Goal: Information Seeking & Learning: Find specific fact

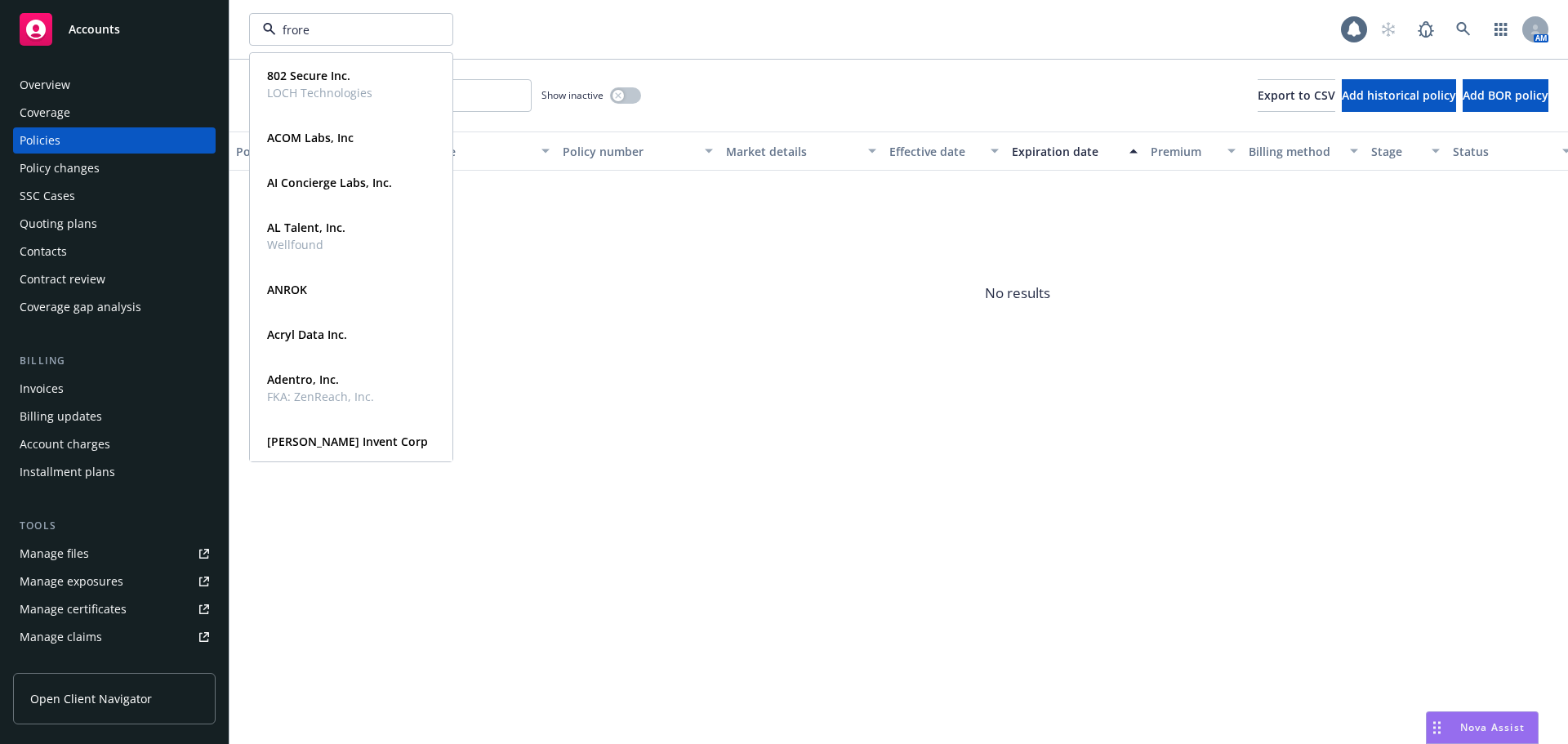
type input "frore"
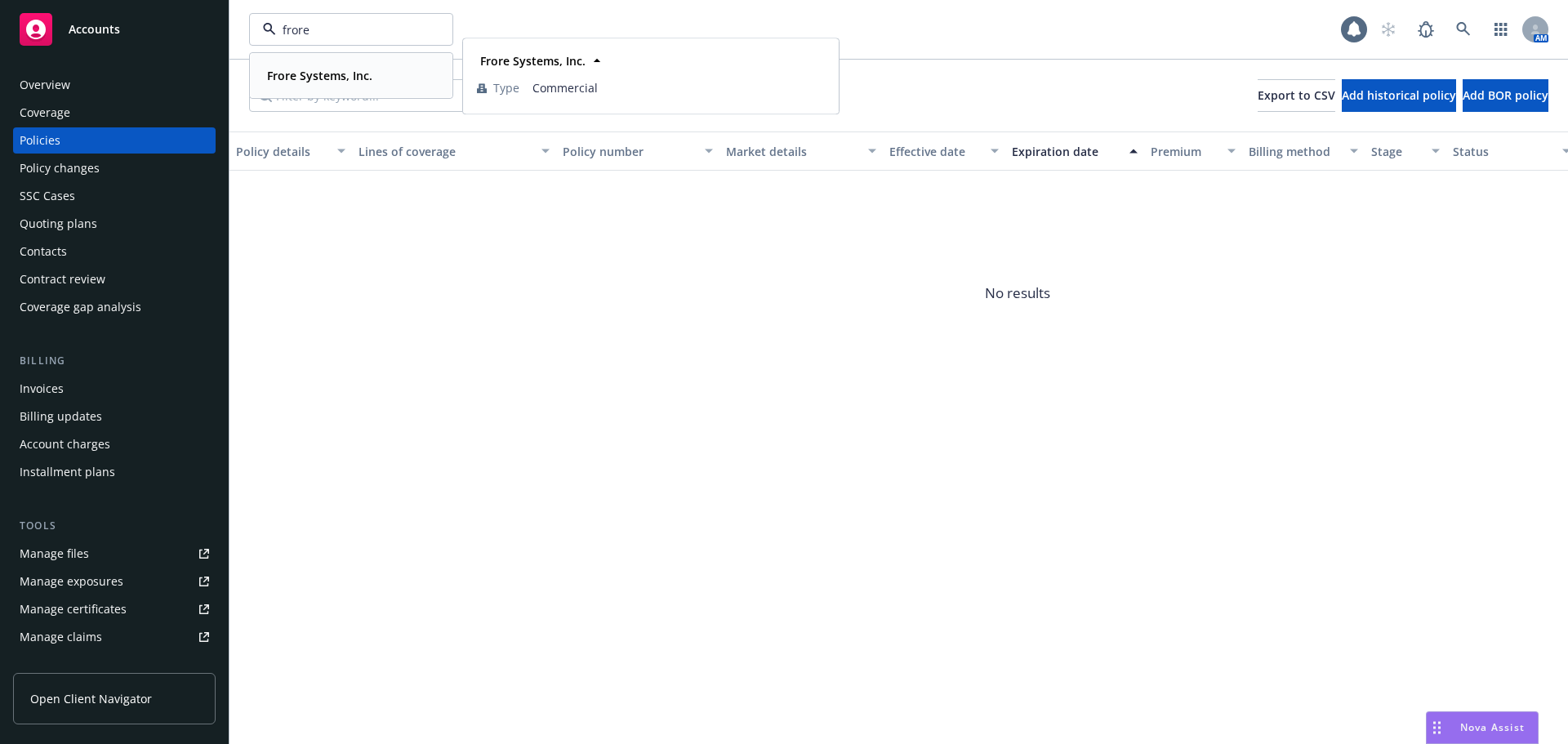
click at [298, 74] on strong "Frore Systems, Inc." at bounding box center [320, 76] width 105 height 16
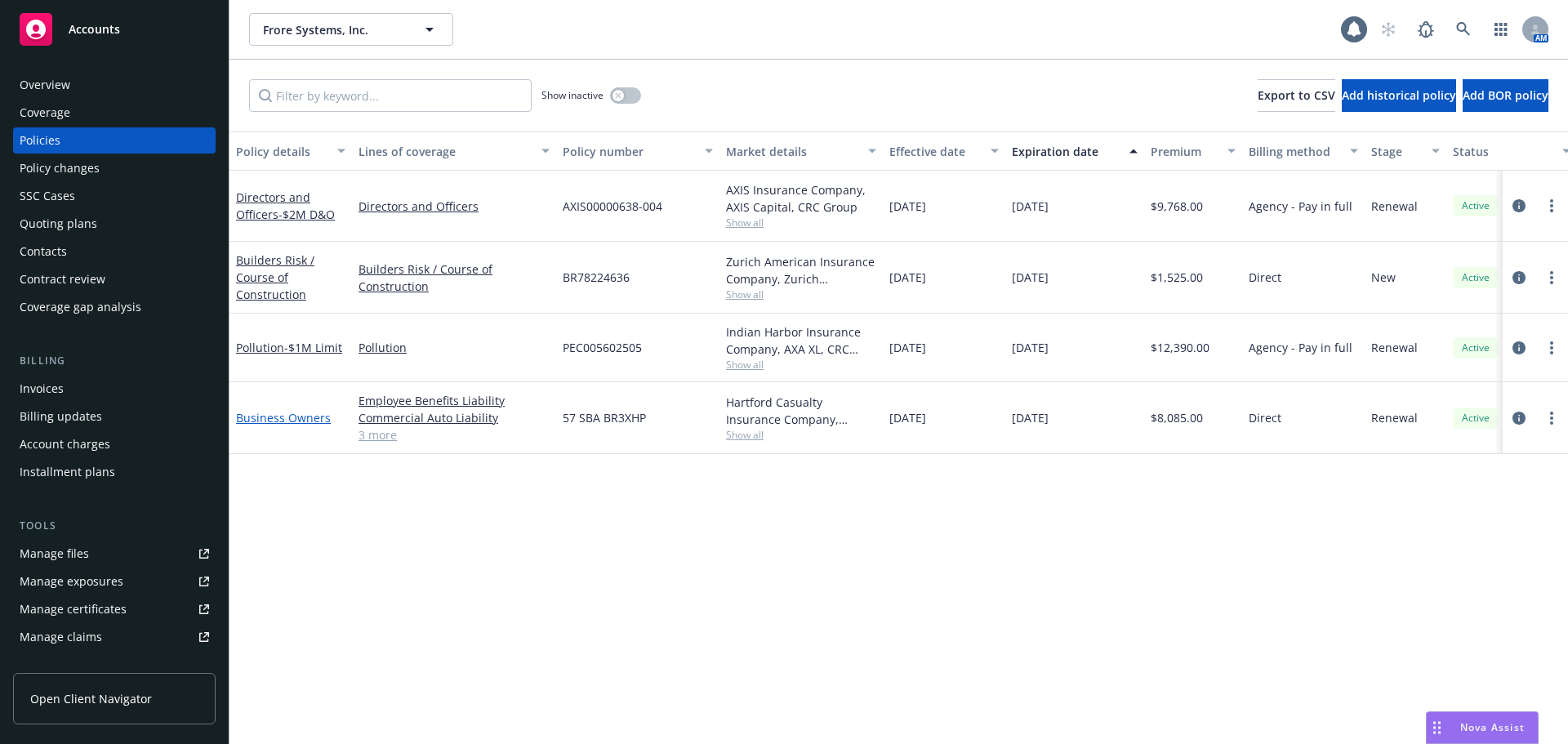
click at [275, 413] on link "Business Owners" at bounding box center [283, 417] width 94 height 16
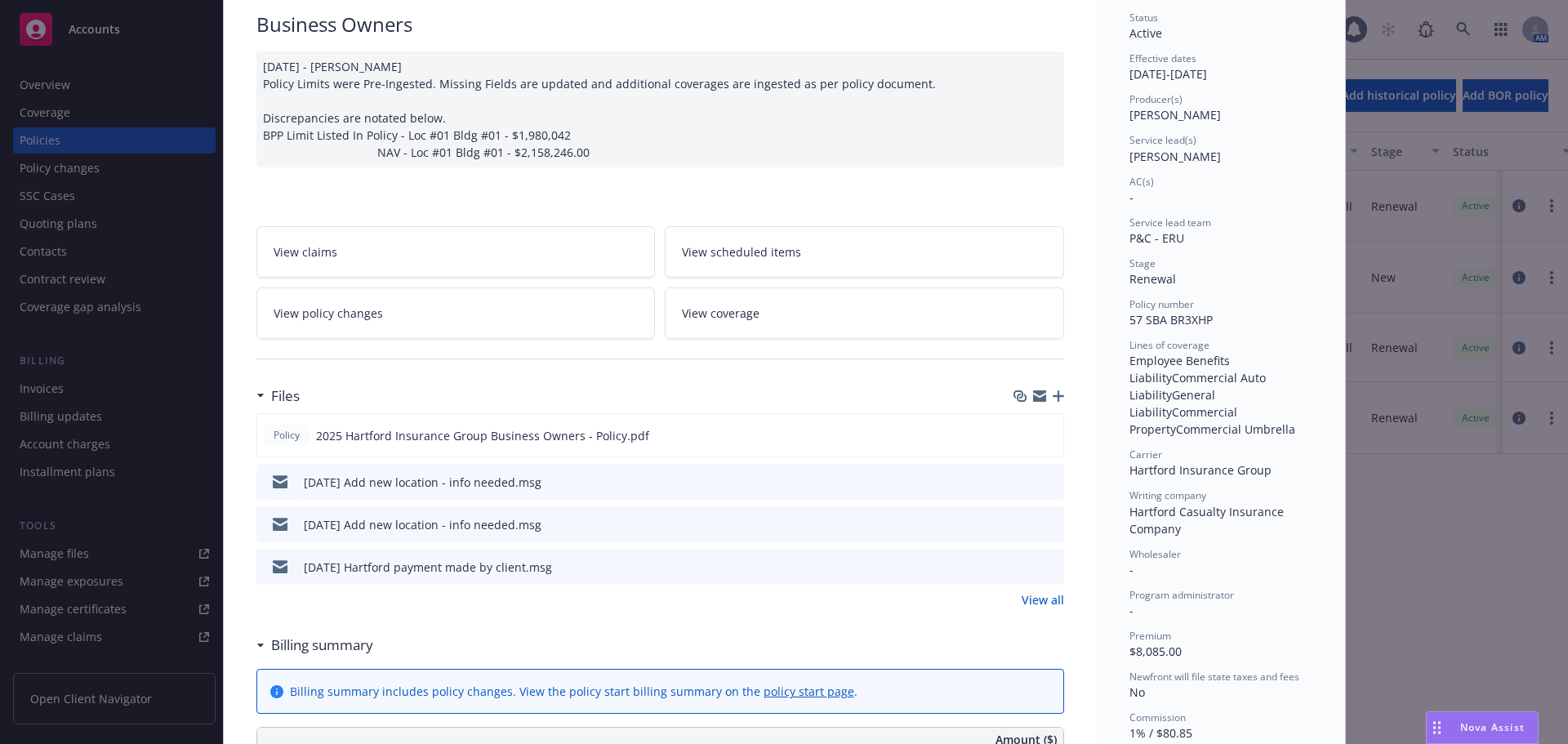
scroll to position [163, 0]
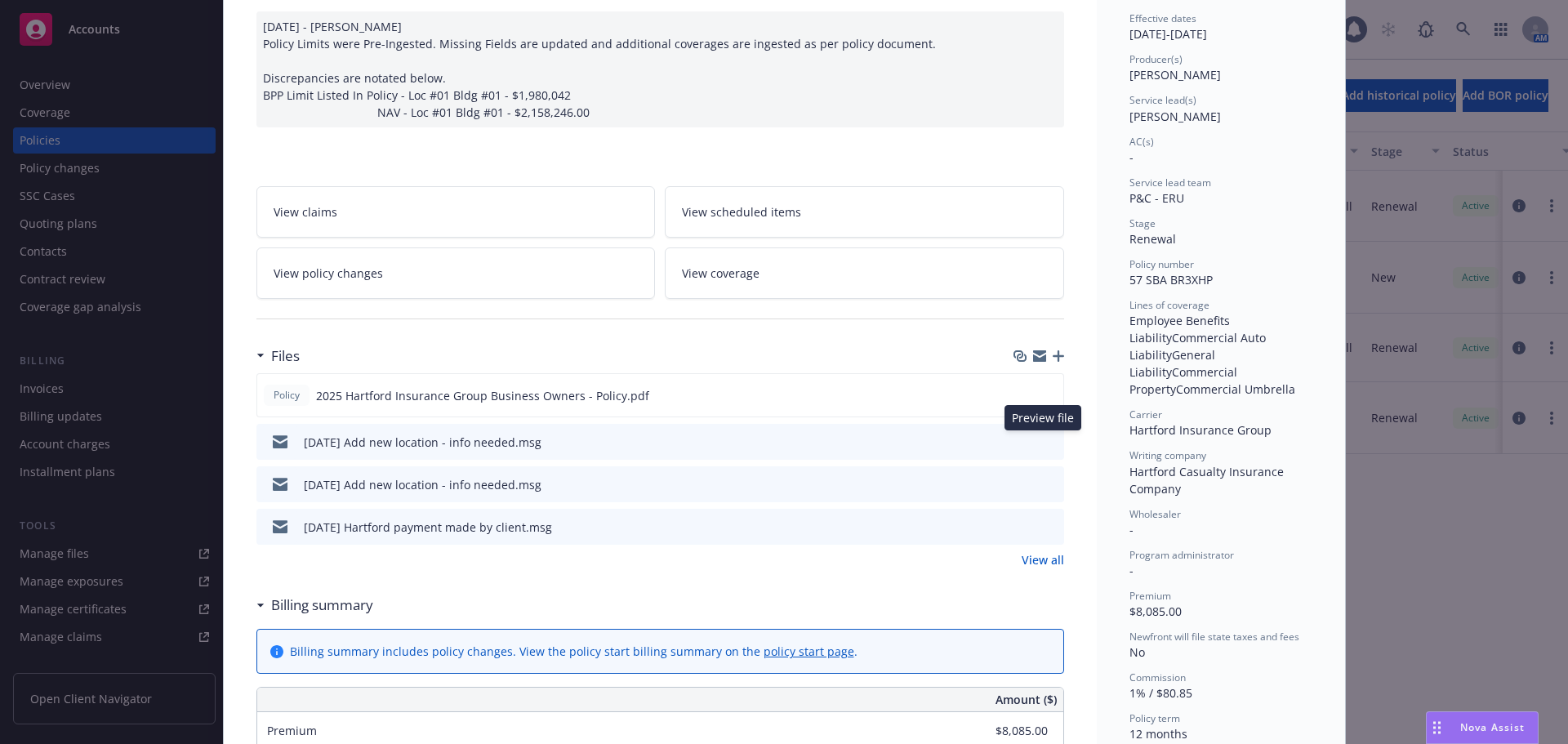
click at [1044, 441] on icon "preview file" at bounding box center [1049, 440] width 15 height 11
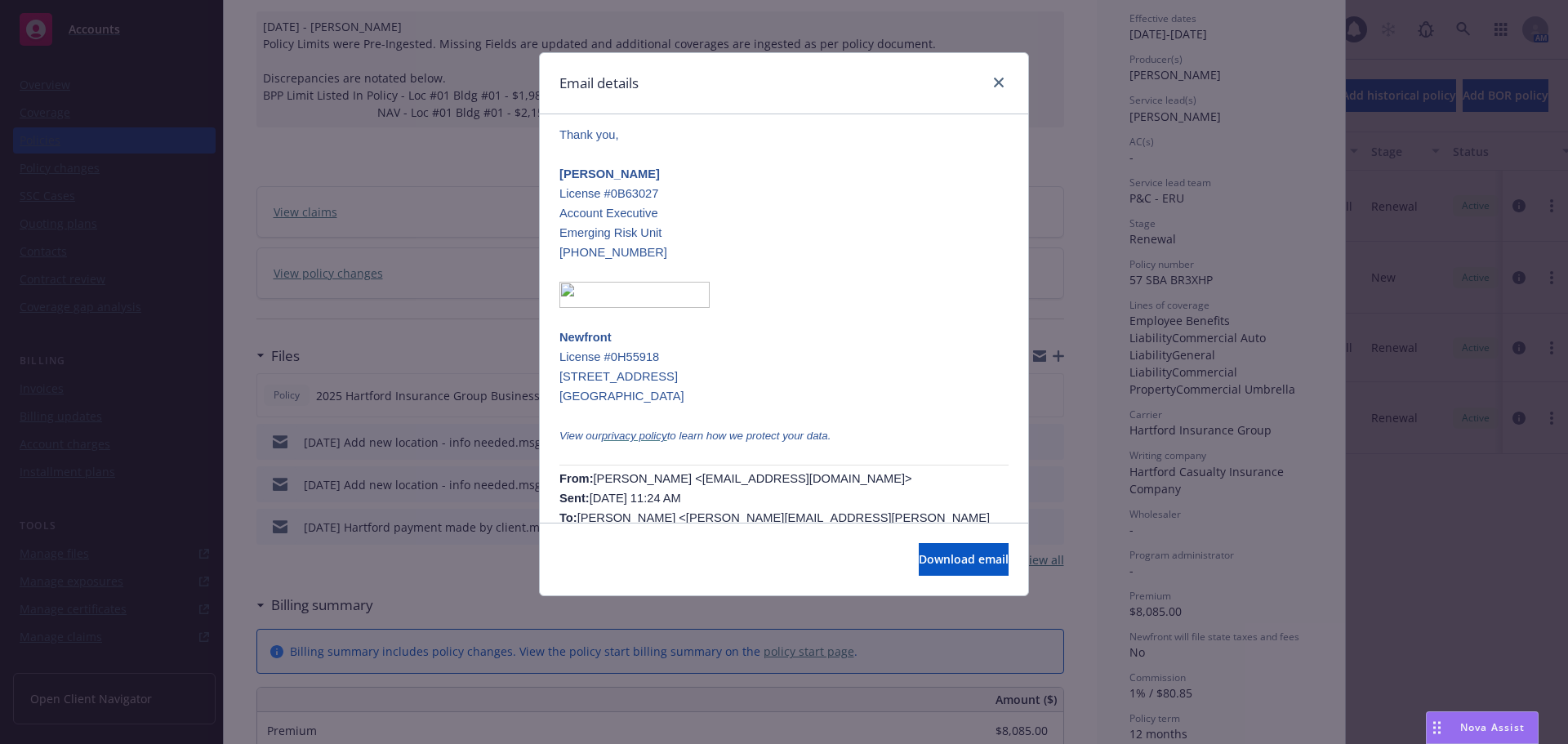
scroll to position [0, 0]
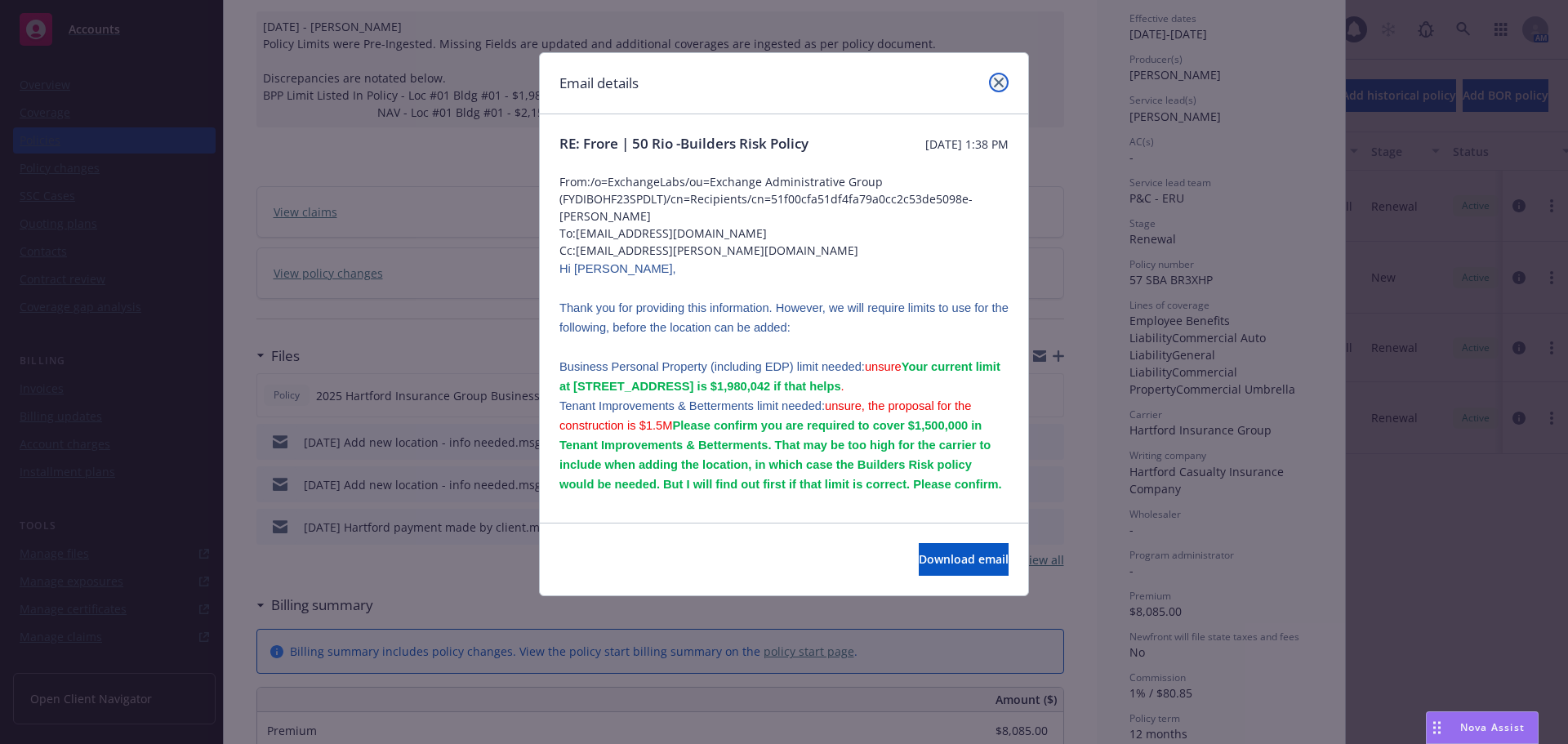
click at [1001, 86] on icon "close" at bounding box center [999, 82] width 10 height 10
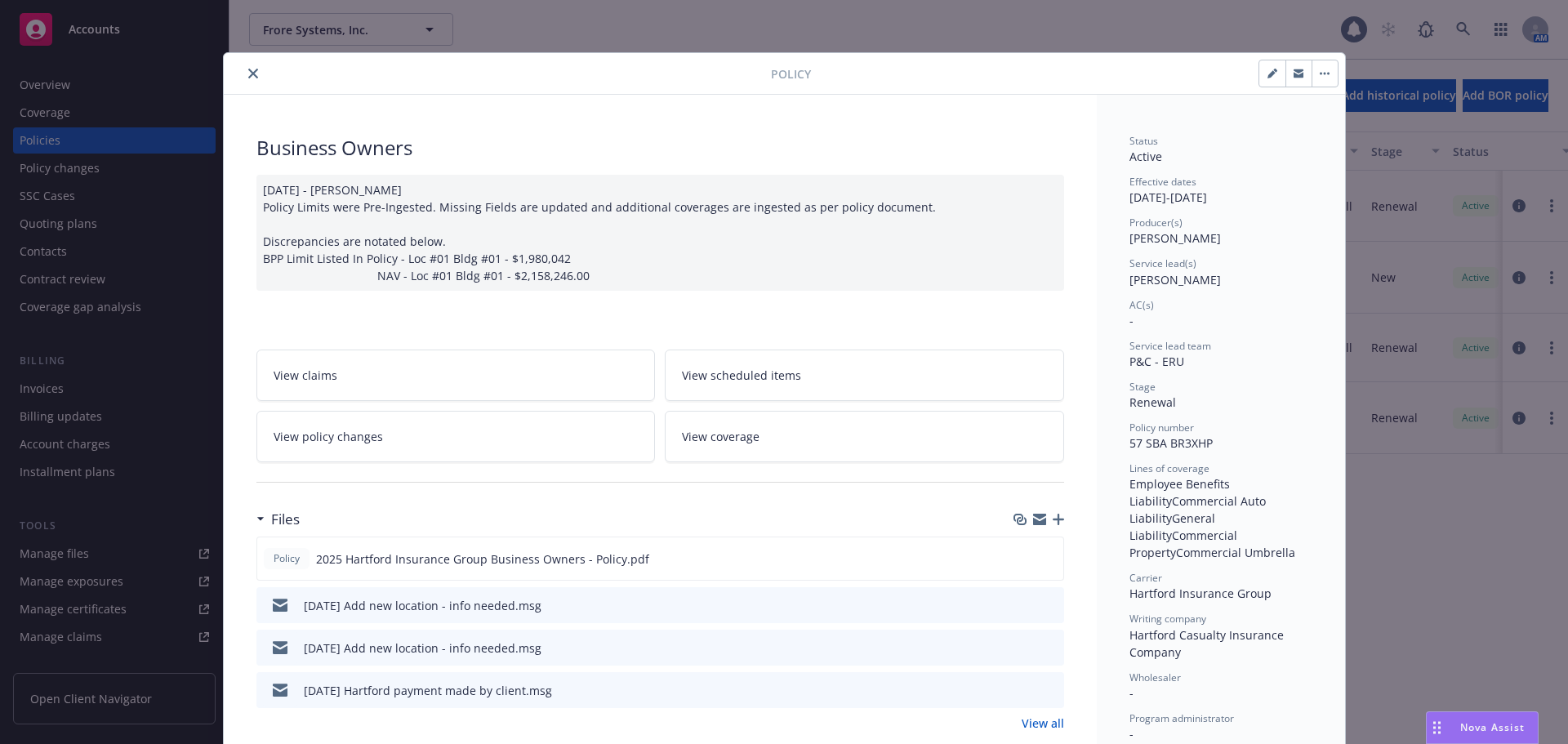
scroll to position [82, 0]
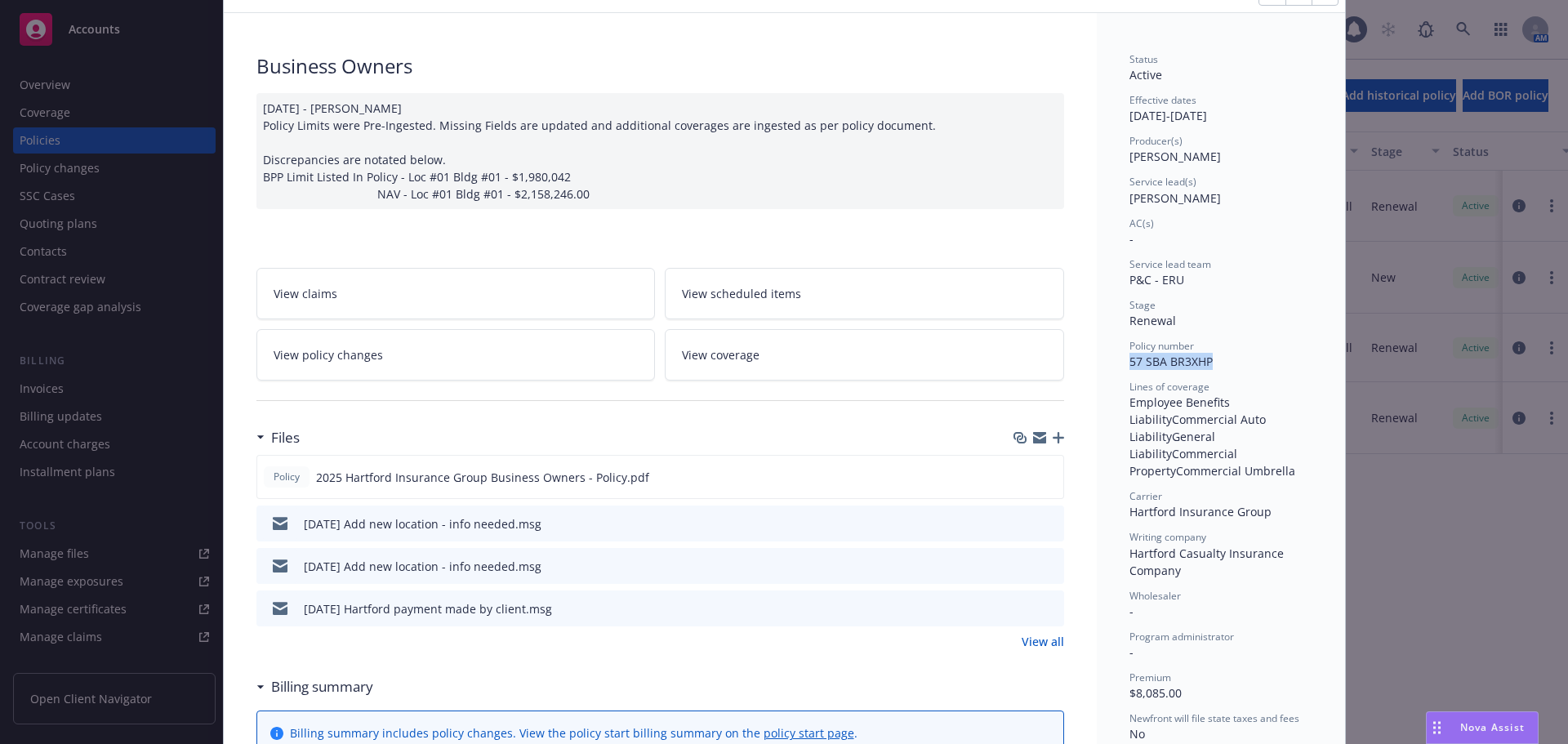
drag, startPoint x: 1215, startPoint y: 362, endPoint x: 1100, endPoint y: 365, distance: 115.0
copy span "57 SBA BR3XHP"
click at [1033, 638] on link "View all" at bounding box center [1043, 641] width 42 height 17
